Goal: Transaction & Acquisition: Purchase product/service

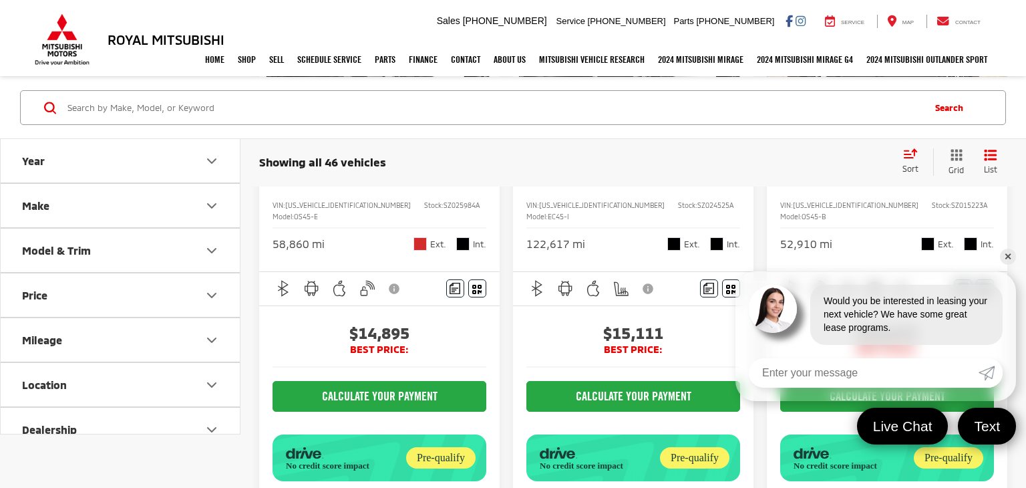
scroll to position [325, 0]
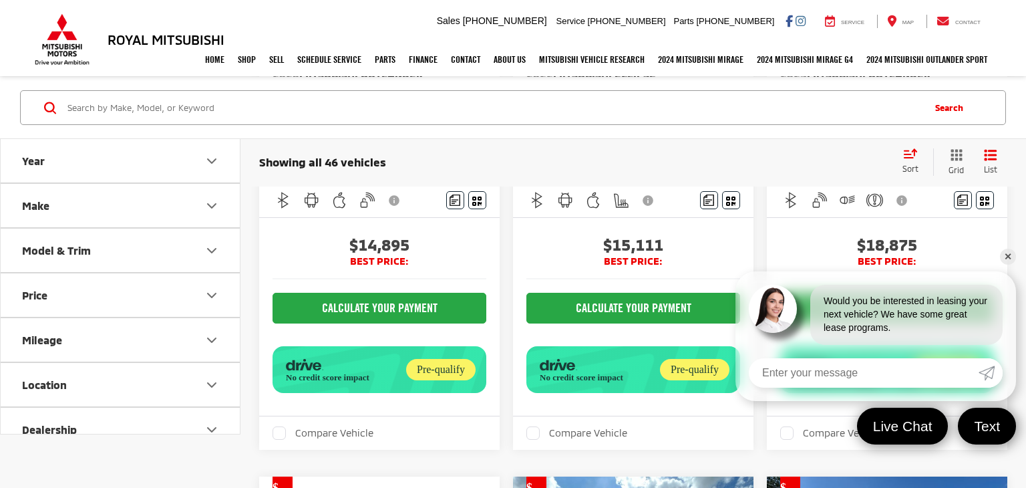
click at [1011, 253] on link "✕" at bounding box center [1008, 257] width 16 height 16
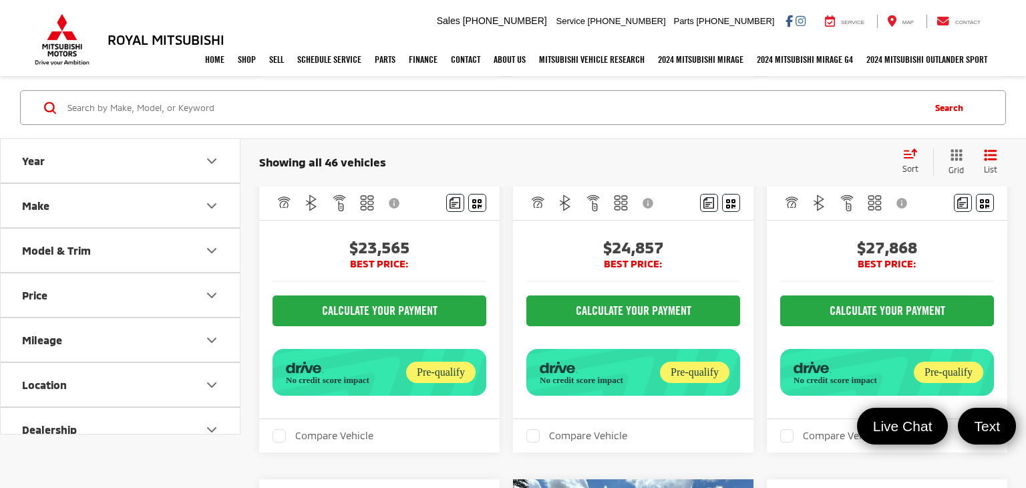
scroll to position [935, 0]
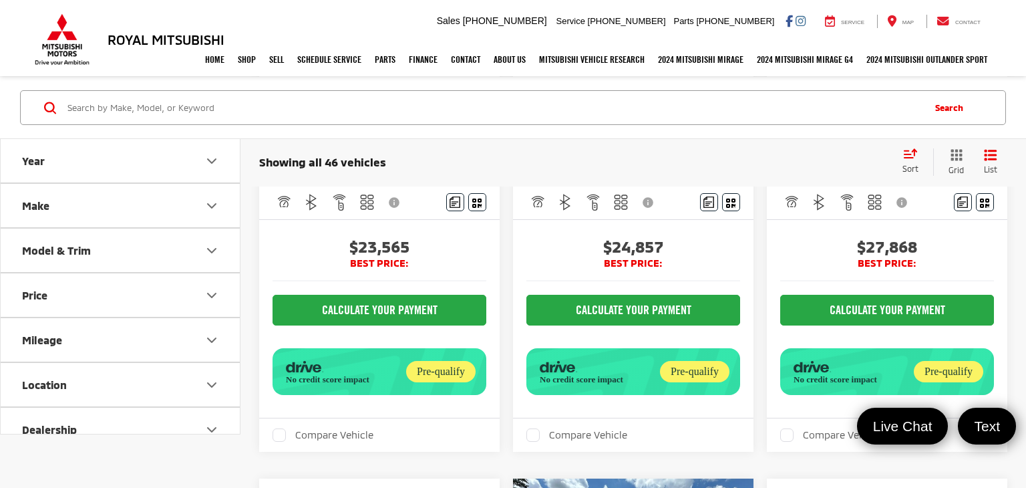
click at [916, 159] on div "Sort" at bounding box center [914, 161] width 37 height 27
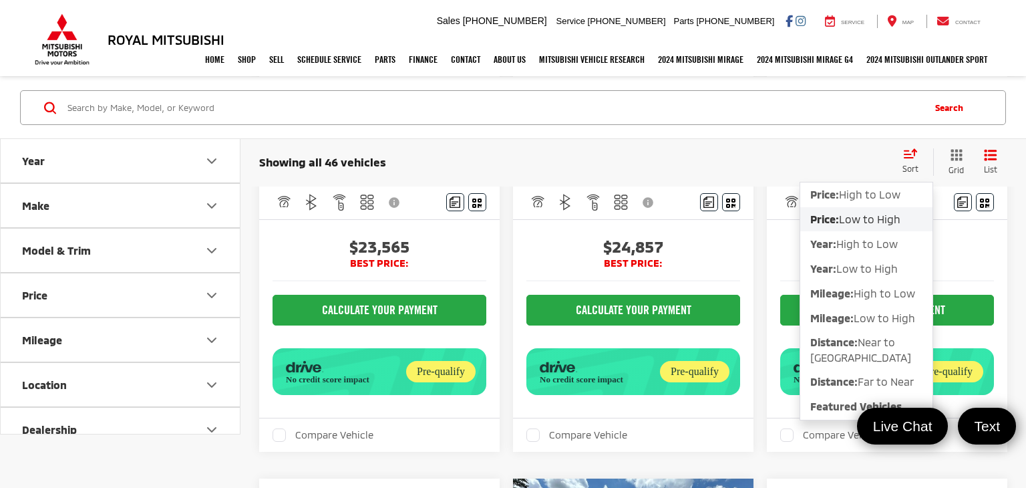
click at [871, 218] on span "Low to High" at bounding box center [869, 218] width 61 height 13
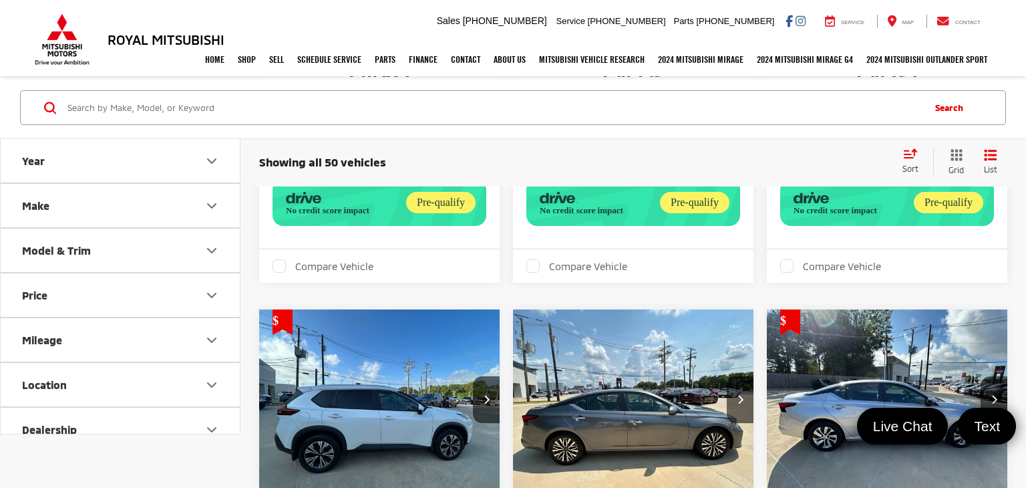
scroll to position [4302, 0]
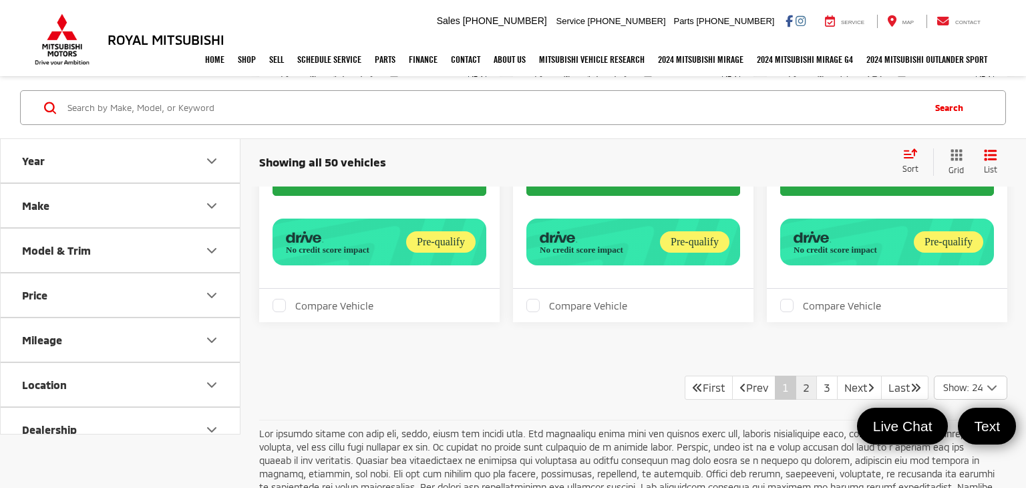
click at [796, 375] on link "2" at bounding box center [806, 387] width 21 height 24
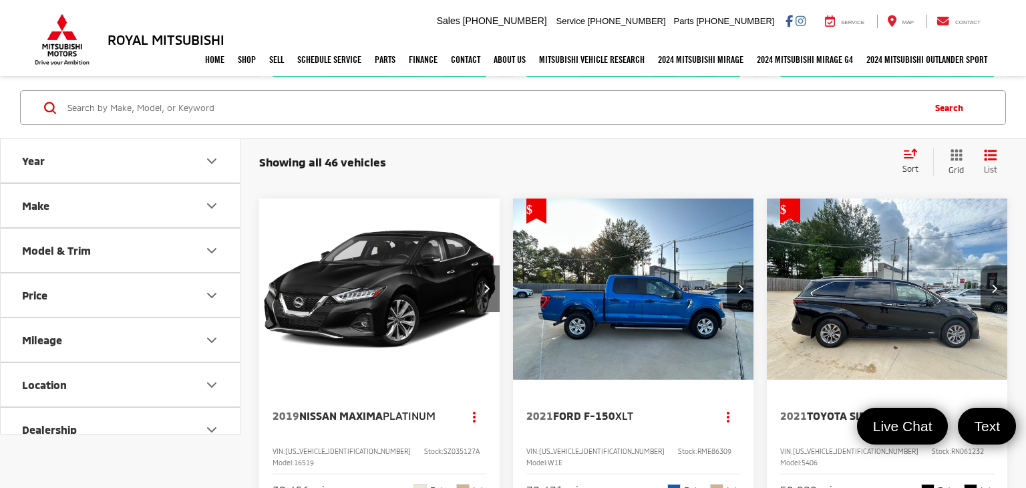
scroll to position [3677, 0]
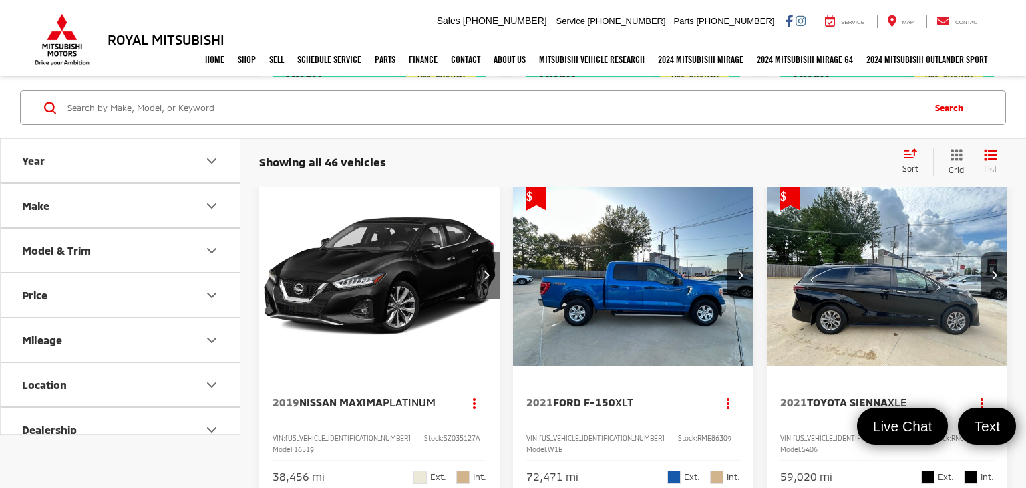
click at [385, 239] on img "2019 Nissan Maxima Platinum 0" at bounding box center [380, 276] width 243 height 182
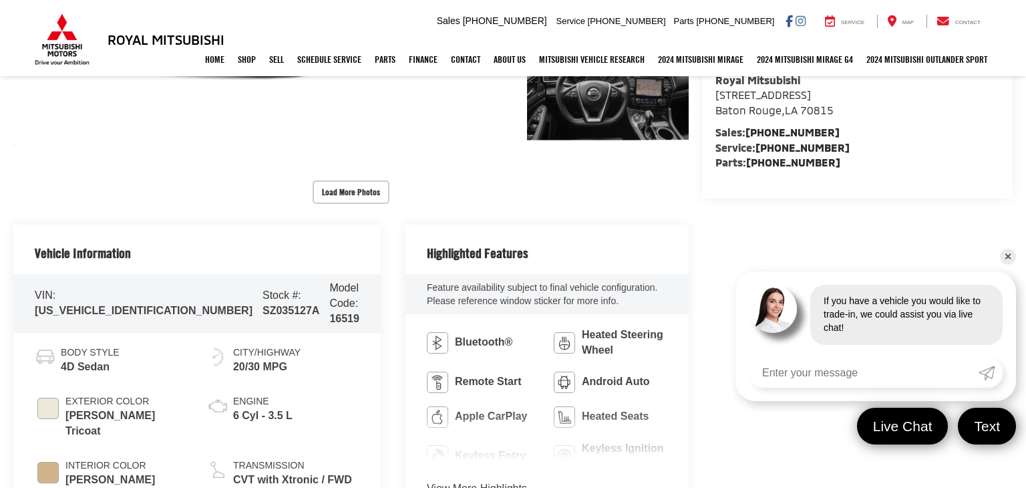
scroll to position [420, 0]
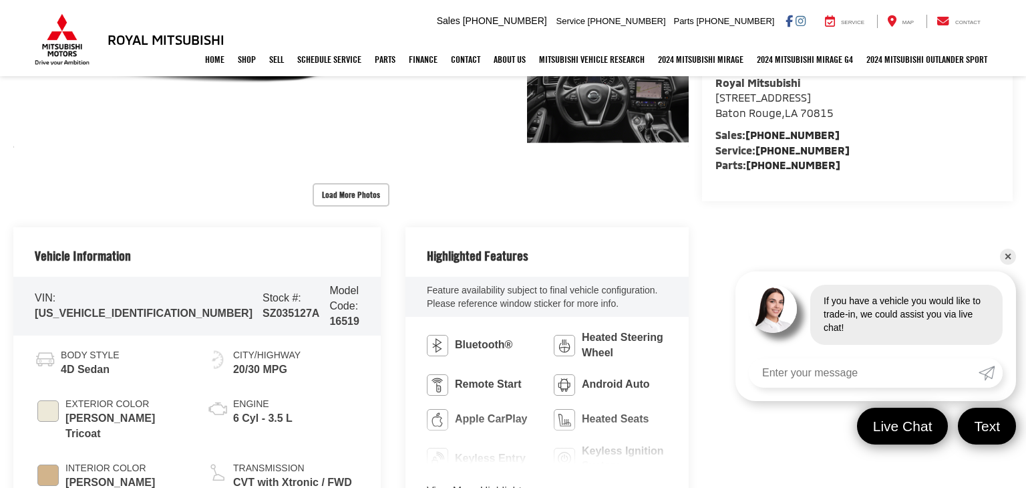
click at [1008, 253] on link "✕" at bounding box center [1008, 257] width 16 height 16
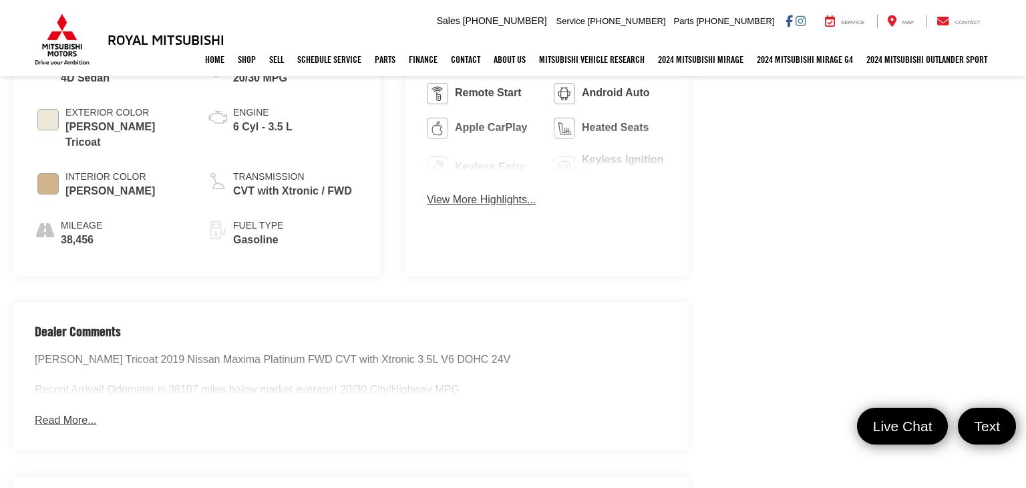
scroll to position [711, 0]
drag, startPoint x: 75, startPoint y: 402, endPoint x: 122, endPoint y: 408, distance: 47.8
click at [75, 413] on button "Read More..." at bounding box center [65, 420] width 61 height 15
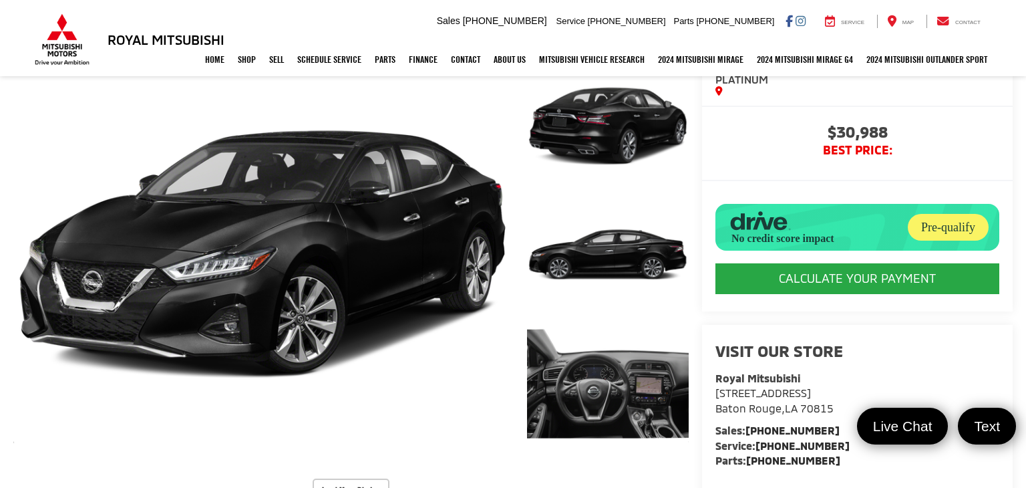
scroll to position [0, 0]
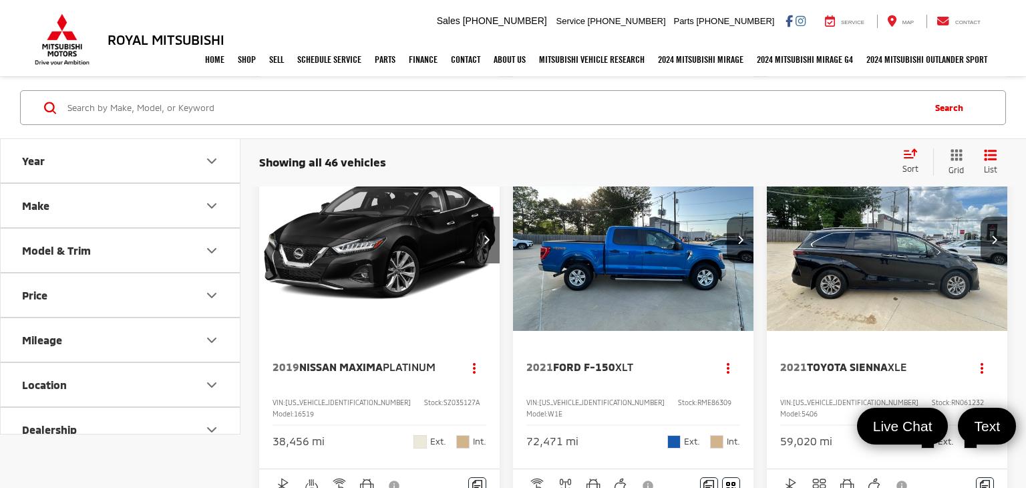
scroll to position [3714, 0]
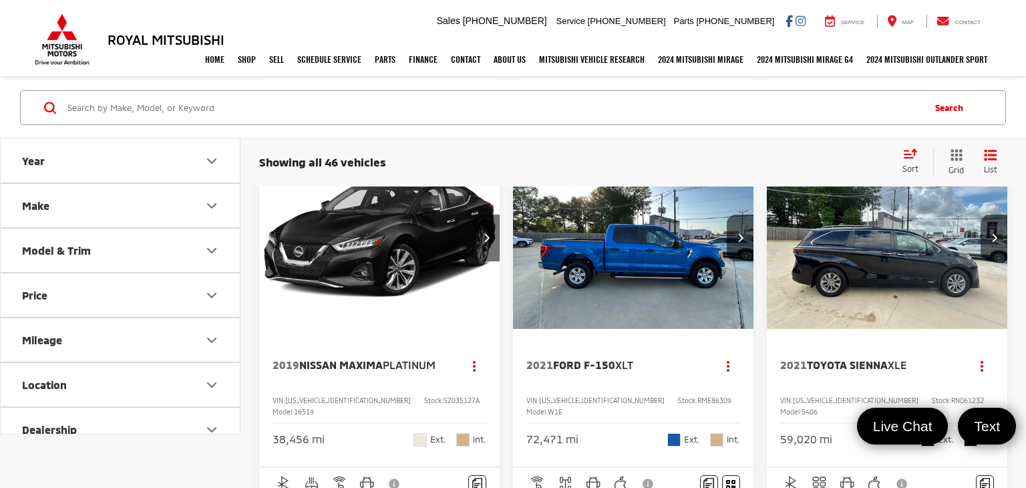
click at [188, 105] on input "Search by Make, Model, or Keyword" at bounding box center [494, 108] width 856 height 32
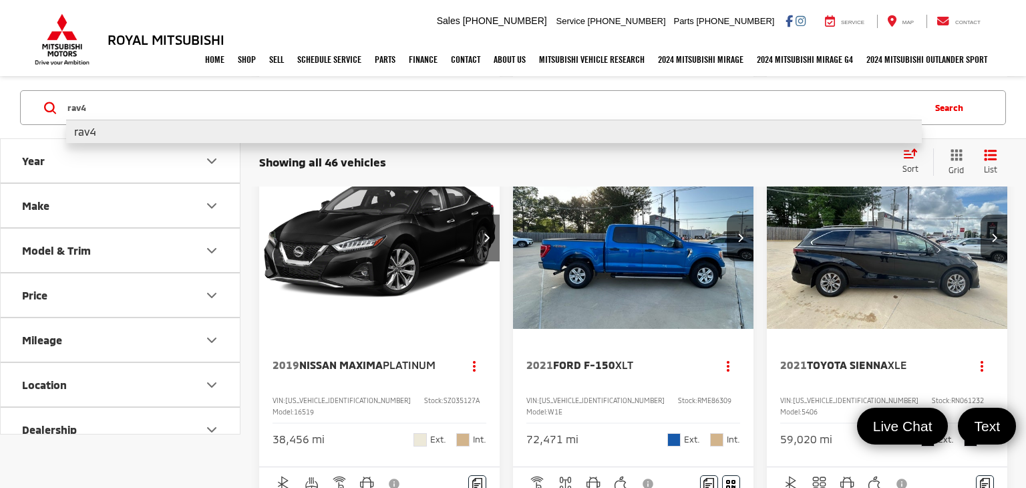
type input "rav4"
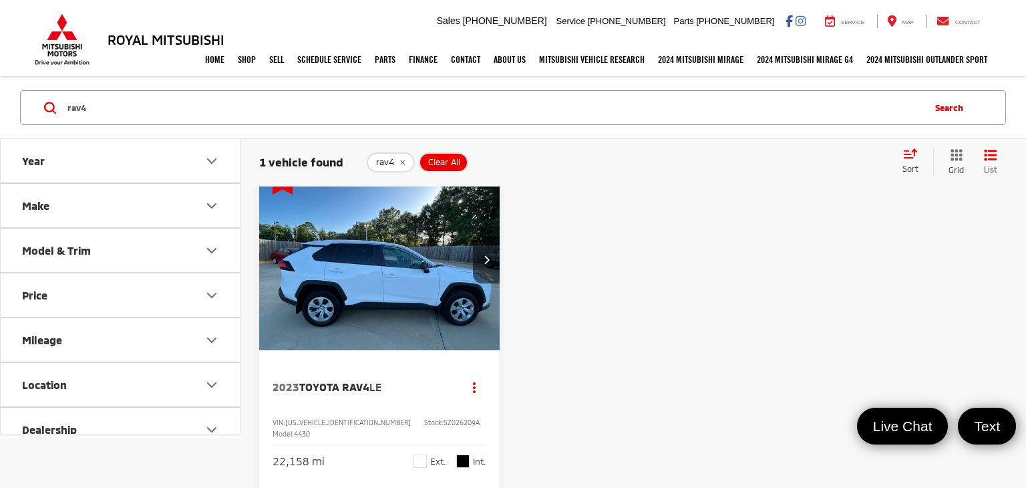
scroll to position [21, 0]
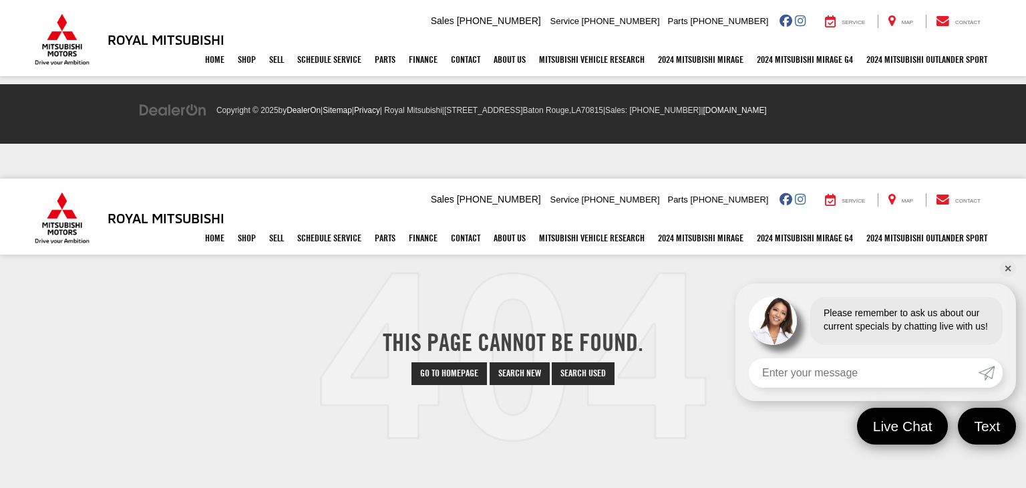
scroll to position [100, 0]
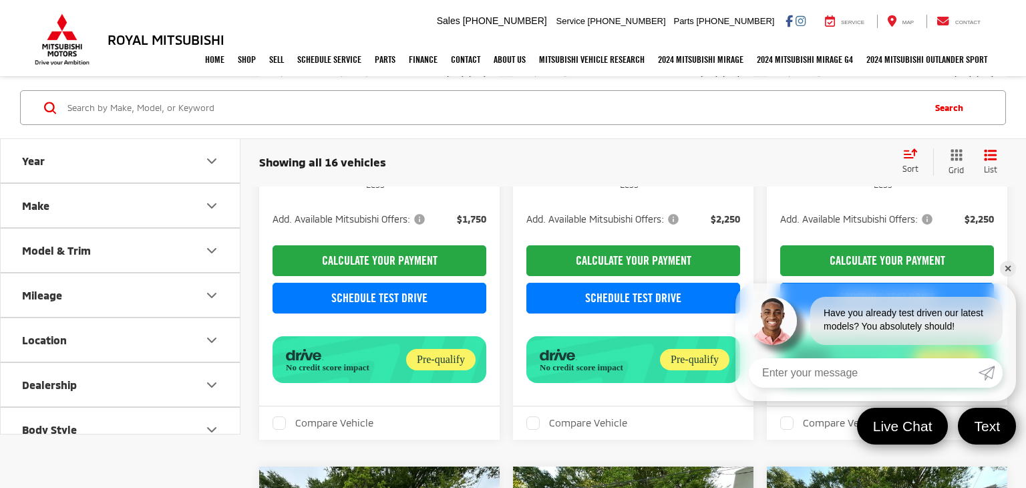
scroll to position [440, 0]
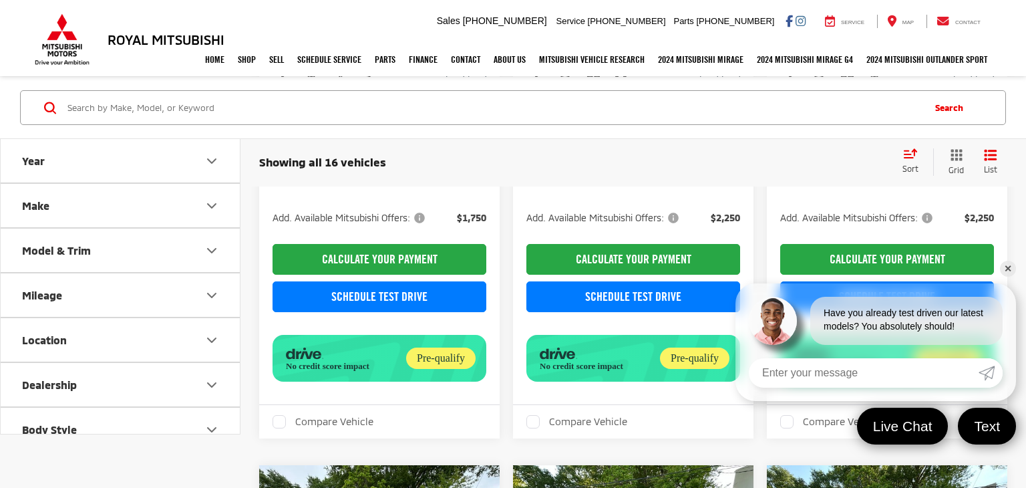
click at [1013, 273] on link "✕" at bounding box center [1008, 269] width 16 height 16
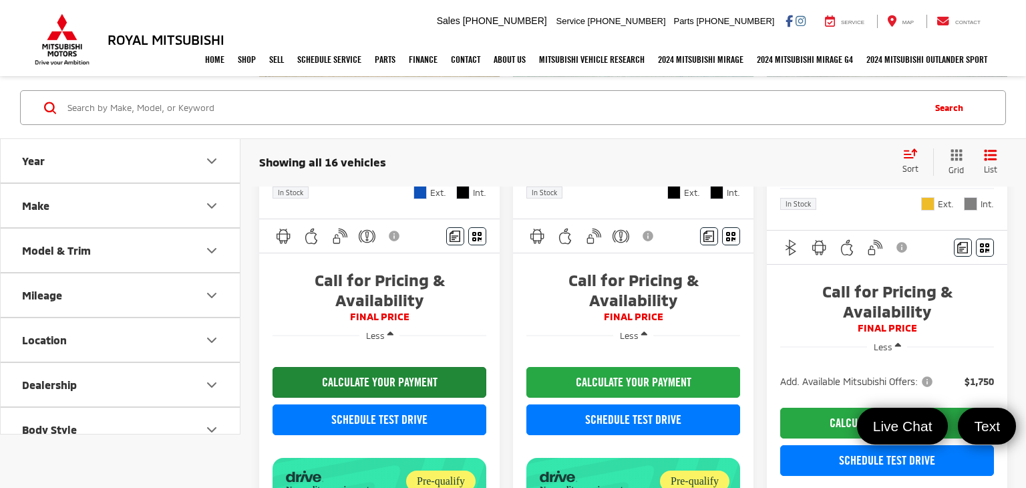
scroll to position [1103, 0]
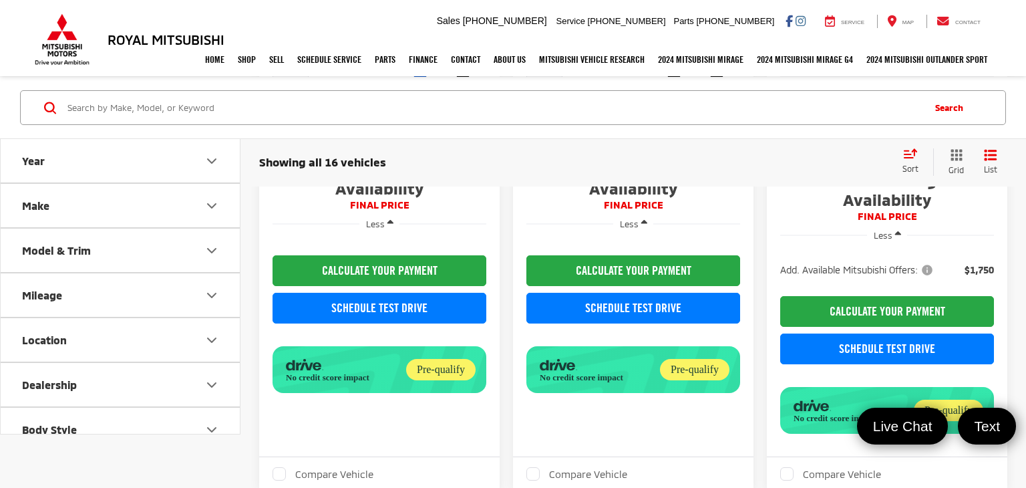
click at [490, 102] on input "Search by Make, Model, or Keyword" at bounding box center [494, 108] width 856 height 32
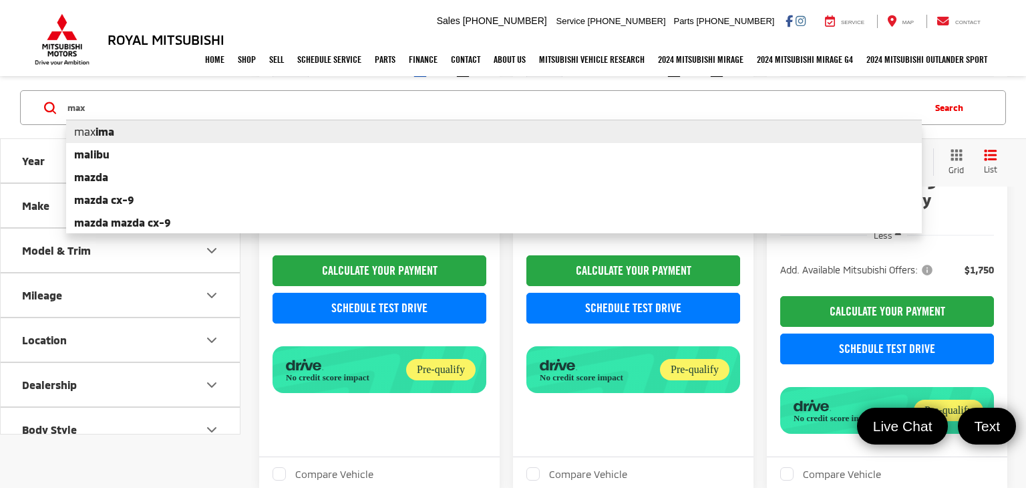
click at [122, 137] on li "max ima" at bounding box center [494, 131] width 856 height 23
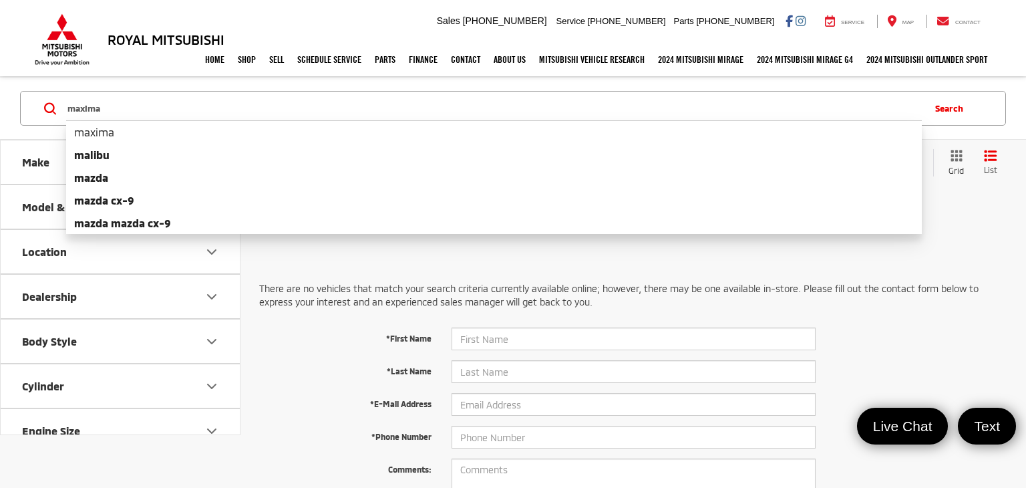
drag, startPoint x: 130, startPoint y: 111, endPoint x: 2, endPoint y: 120, distance: 127.9
click at [0, 121] on div "maxima maxima maxima malibu mazda mazda cx-9 mazda mazda cx-9 mazda with blueto…" at bounding box center [513, 108] width 1026 height 62
type input "n"
type input "nissan"
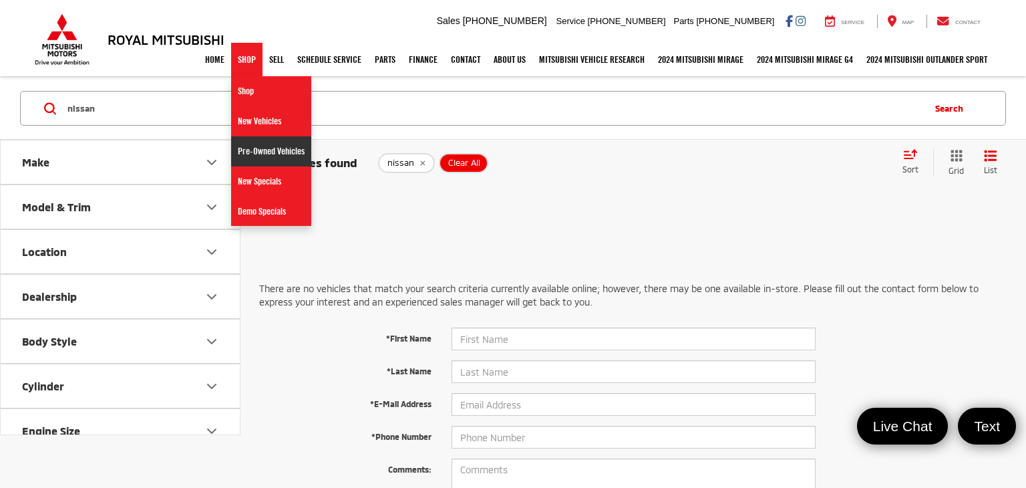
click at [242, 144] on link "Pre-Owned Vehicles" at bounding box center [271, 151] width 80 height 30
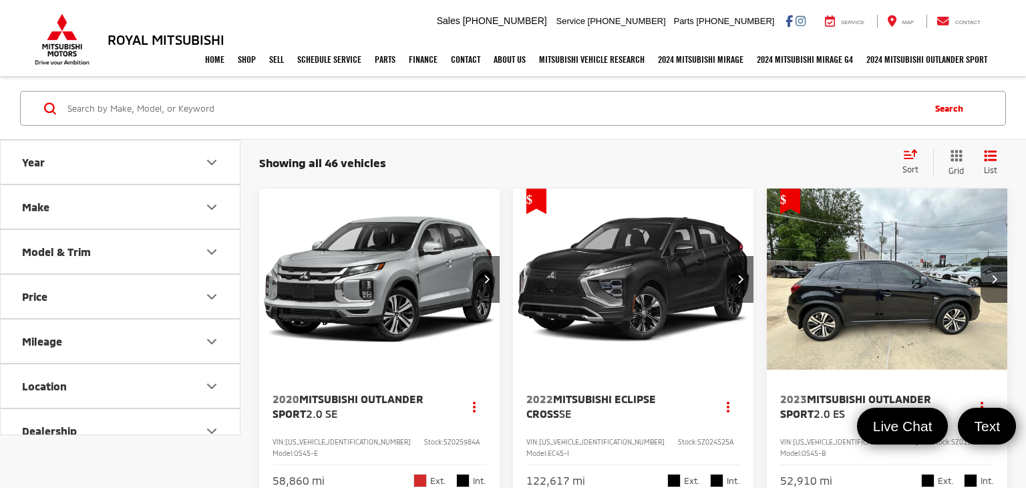
click at [361, 117] on input "Search by Make, Model, or Keyword" at bounding box center [494, 108] width 856 height 32
click at [366, 117] on input "Search by Make, Model, or Keyword" at bounding box center [494, 108] width 856 height 32
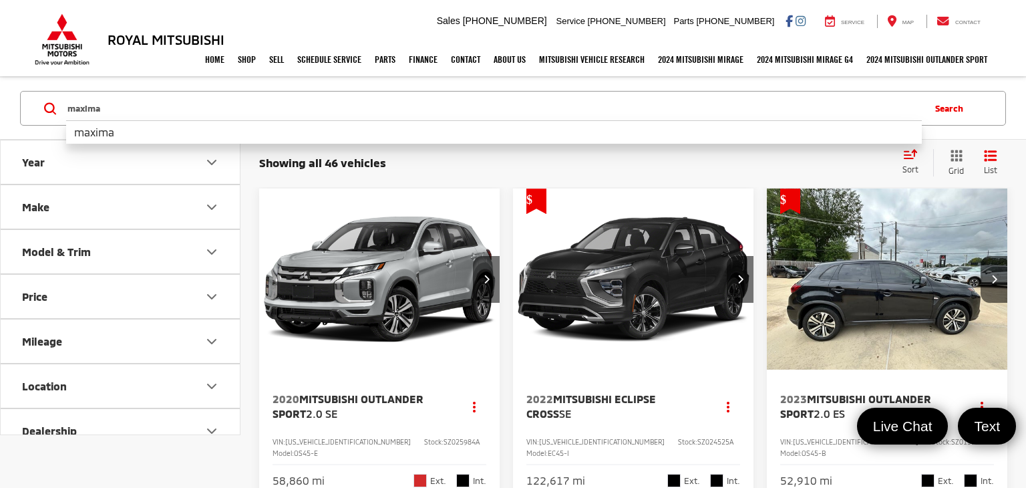
type input "maxima"
click at [149, 146] on button "Year" at bounding box center [121, 161] width 241 height 43
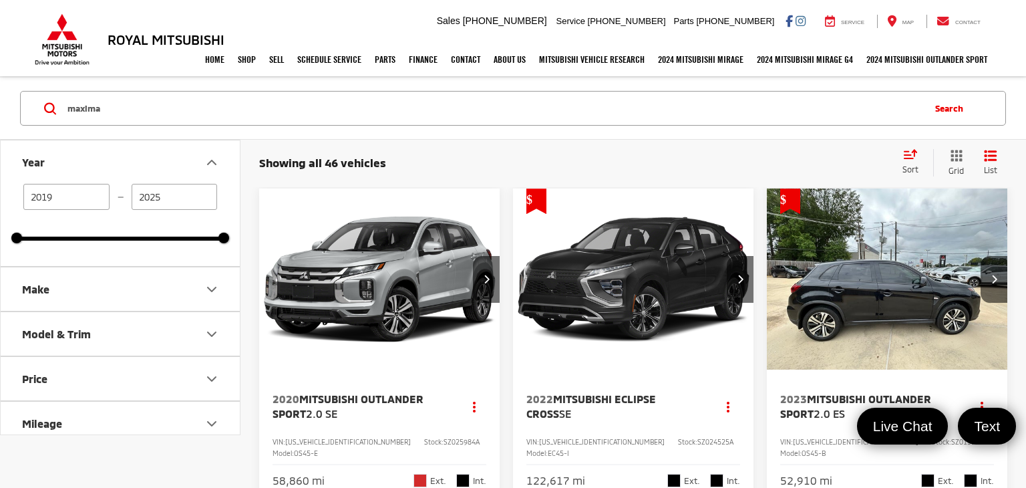
click at [190, 116] on input "maxima" at bounding box center [494, 108] width 856 height 32
type input "2019"
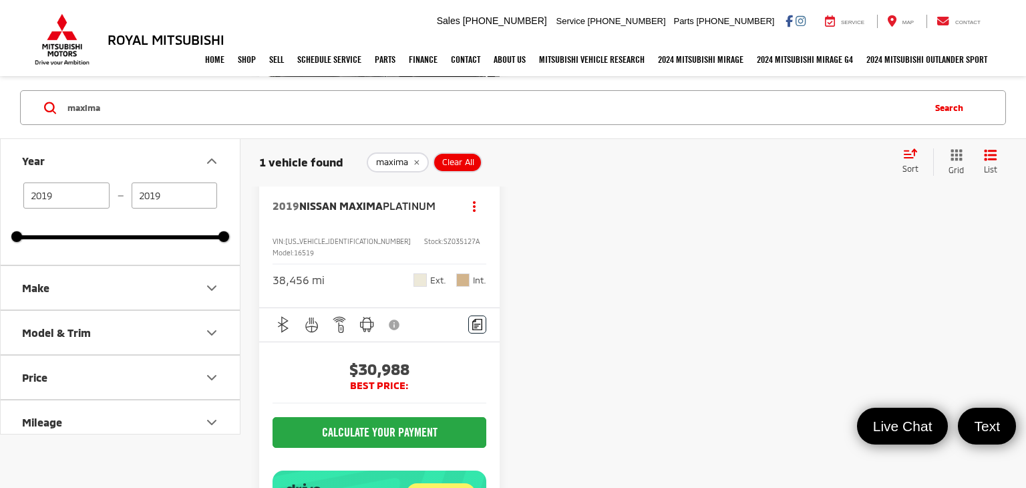
scroll to position [190, 0]
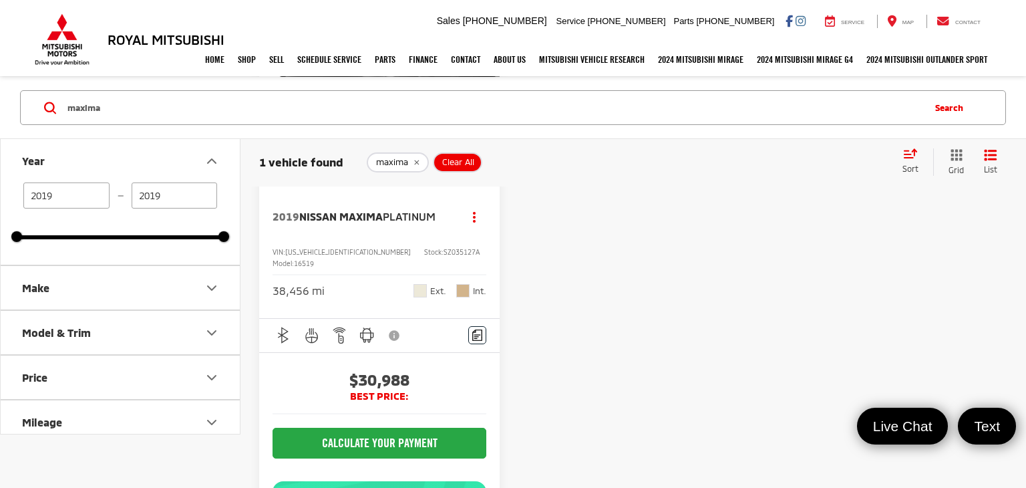
click at [392, 216] on span "Platinum" at bounding box center [409, 216] width 53 height 13
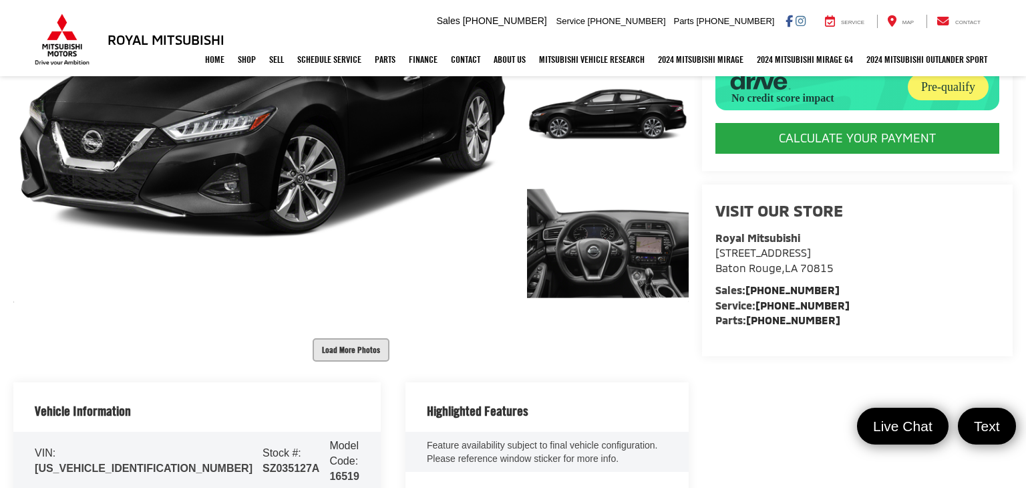
click at [365, 350] on button "Load More Photos" at bounding box center [351, 349] width 77 height 23
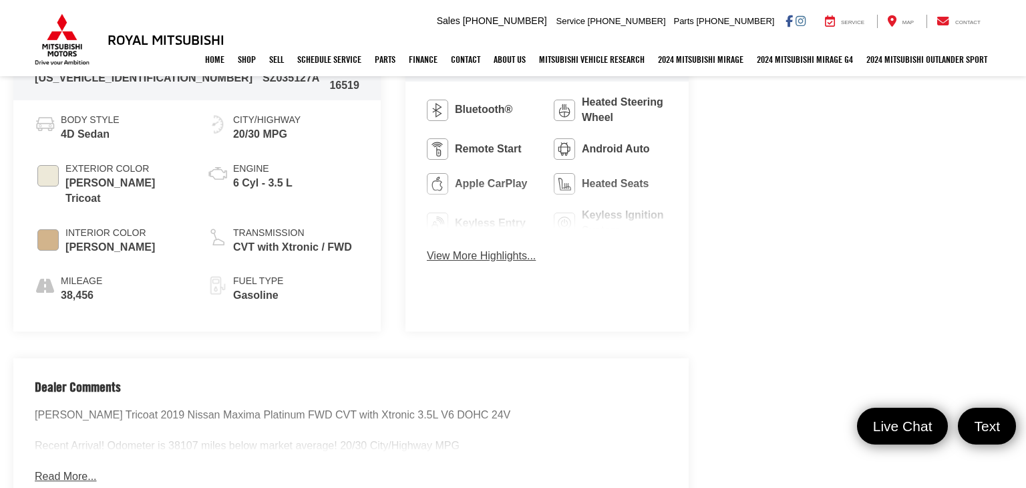
scroll to position [1248, 0]
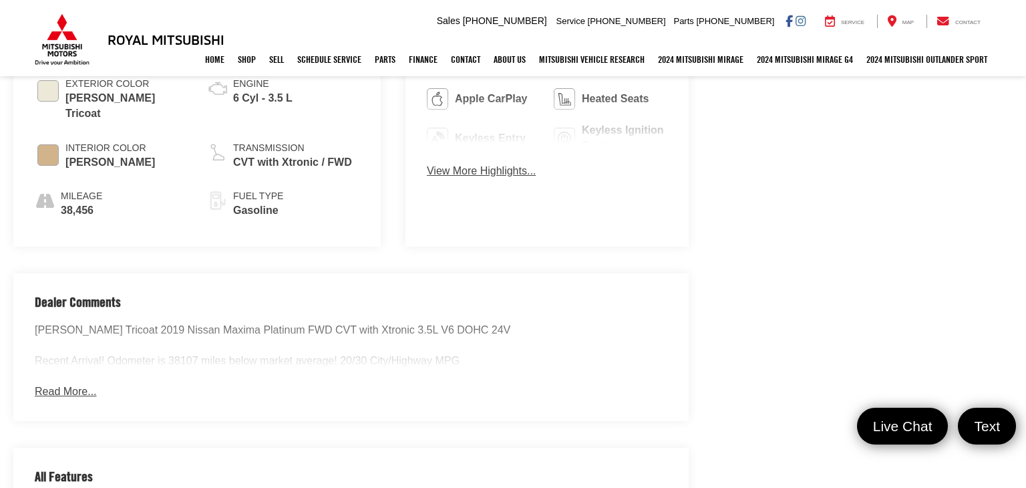
click at [69, 384] on button "Read More..." at bounding box center [65, 391] width 61 height 15
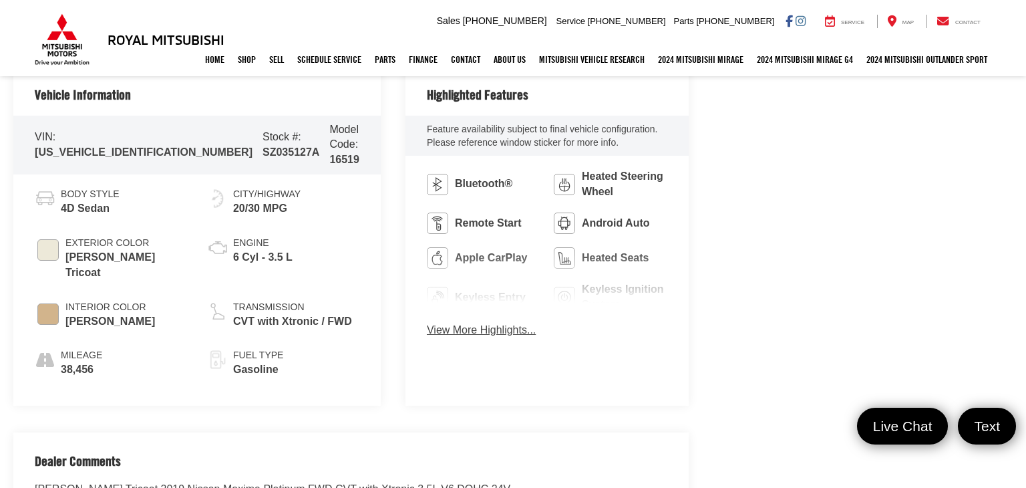
scroll to position [1090, 0]
click at [462, 329] on button "View More Highlights..." at bounding box center [481, 329] width 109 height 15
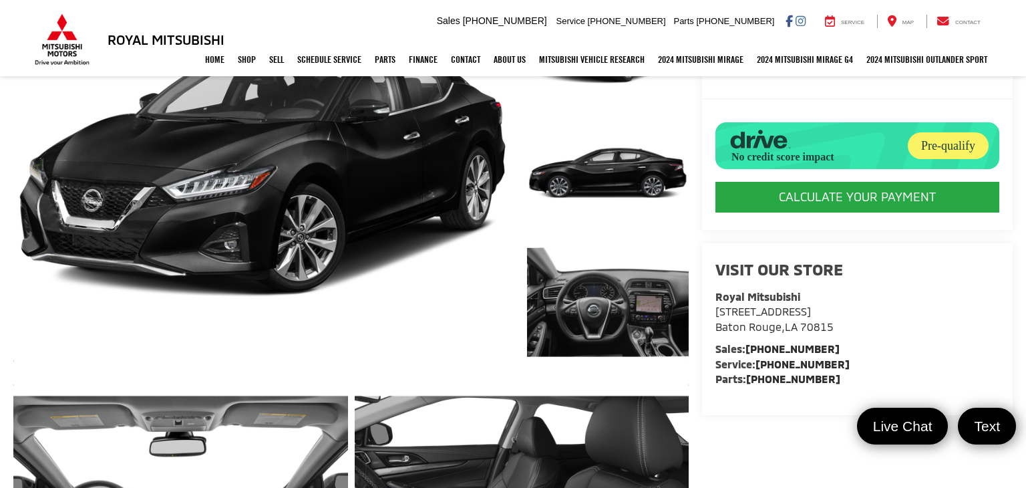
scroll to position [0, 0]
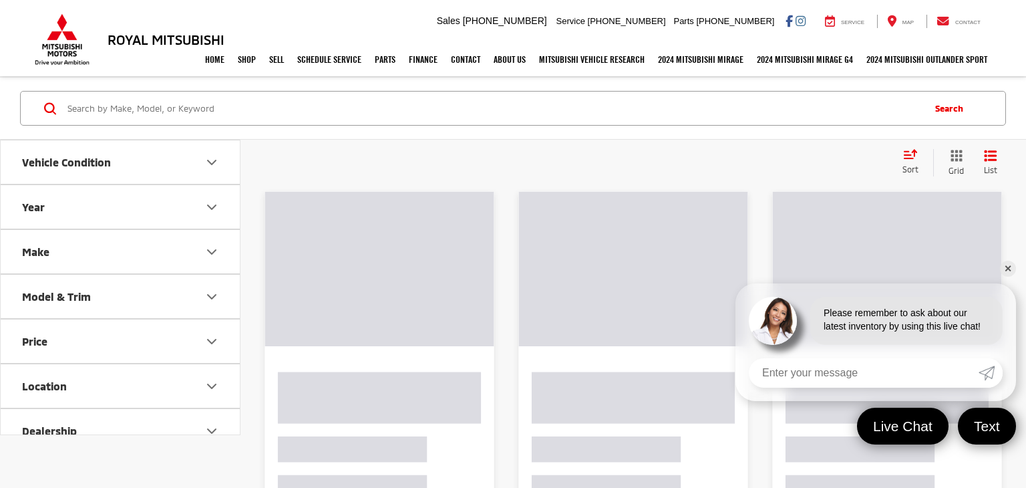
click at [399, 105] on input "Search by Make, Model, or Keyword" at bounding box center [494, 108] width 856 height 32
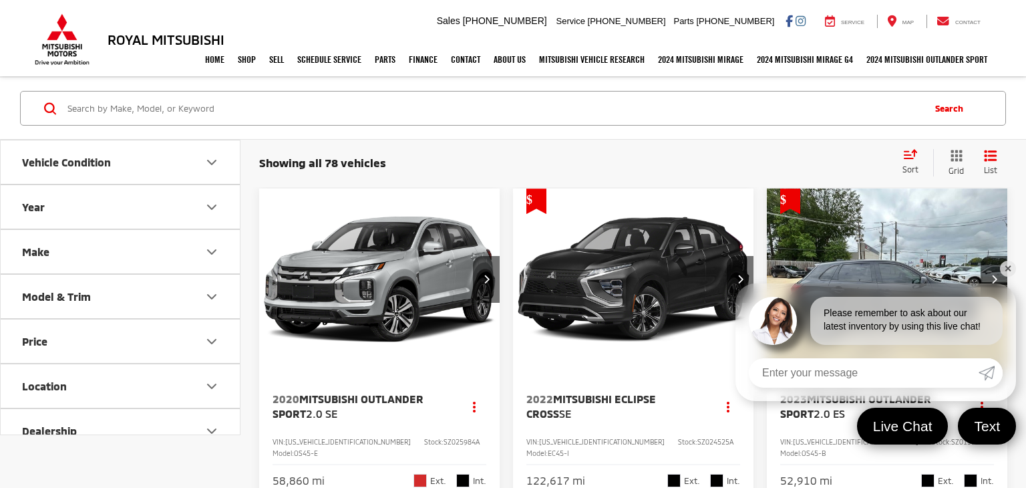
click at [400, 104] on input "Search by Make, Model, or Keyword" at bounding box center [494, 108] width 856 height 32
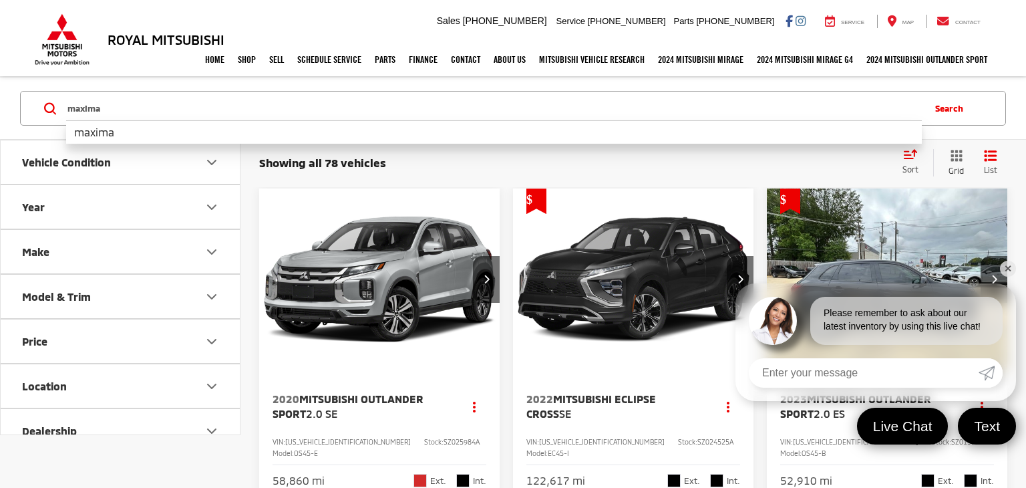
type input "maxima"
click at [129, 135] on li "maxima" at bounding box center [494, 131] width 856 height 23
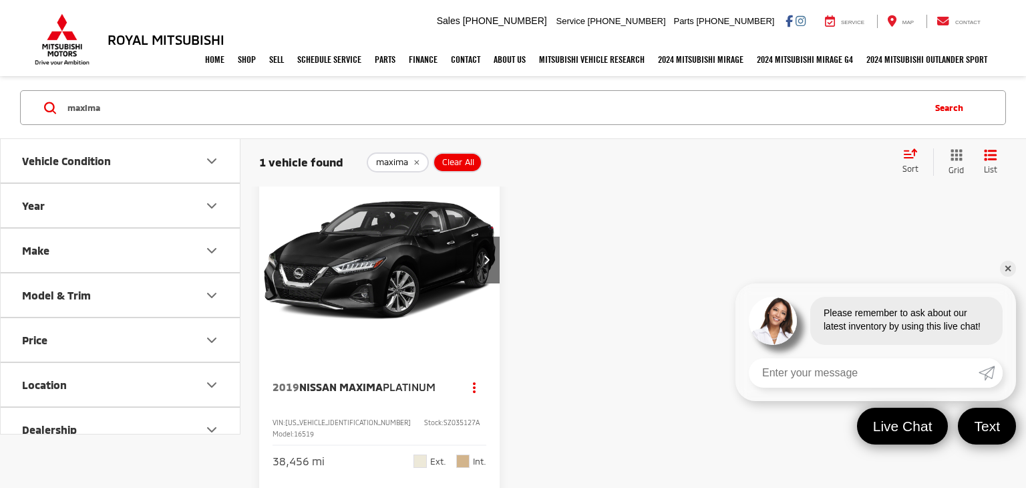
scroll to position [20, 0]
drag, startPoint x: 430, startPoint y: 421, endPoint x: 393, endPoint y: 423, distance: 37.5
click at [393, 423] on div "VIN: [US_VEHICLE_IDENTIFICATION_NUMBER] Stock: SZ035127A Model: 16519" at bounding box center [380, 426] width 214 height 21
copy span "SZ035127A"
